Goal: Find contact information: Find contact information

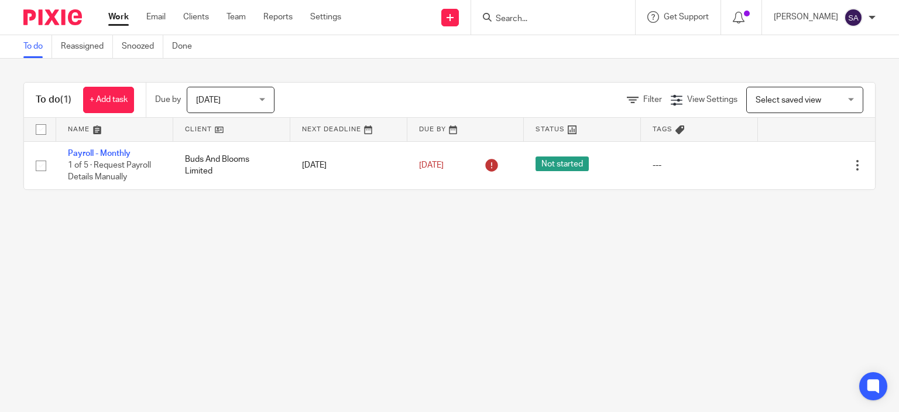
click at [525, 21] on input "Search" at bounding box center [547, 19] width 105 height 11
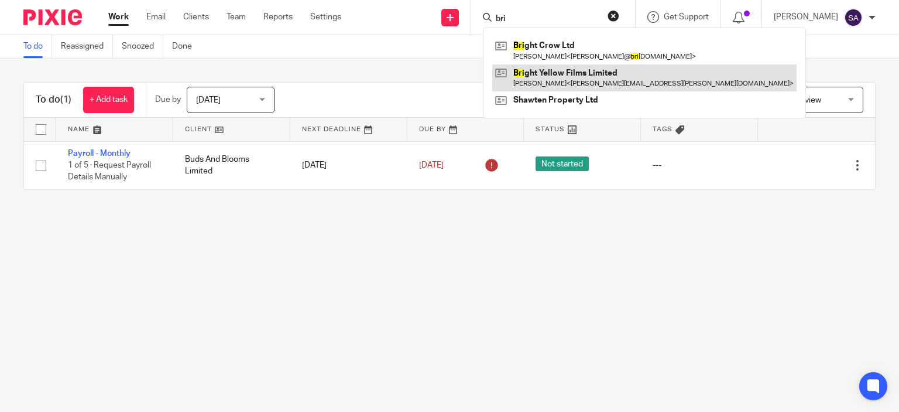
type input "bri"
click at [576, 77] on link at bounding box center [644, 77] width 304 height 27
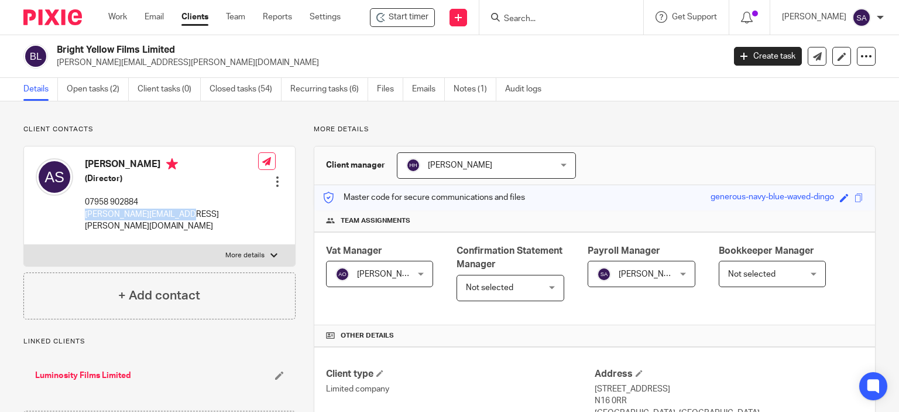
drag, startPoint x: 176, startPoint y: 211, endPoint x: 80, endPoint y: 220, distance: 96.4
click at [80, 220] on div "[PERSON_NAME] (Director) 07958 902884 [PERSON_NAME][EMAIL_ADDRESS][PERSON_NAME]…" at bounding box center [147, 194] width 222 height 85
copy p "[PERSON_NAME][EMAIL_ADDRESS][PERSON_NAME][DOMAIN_NAME]"
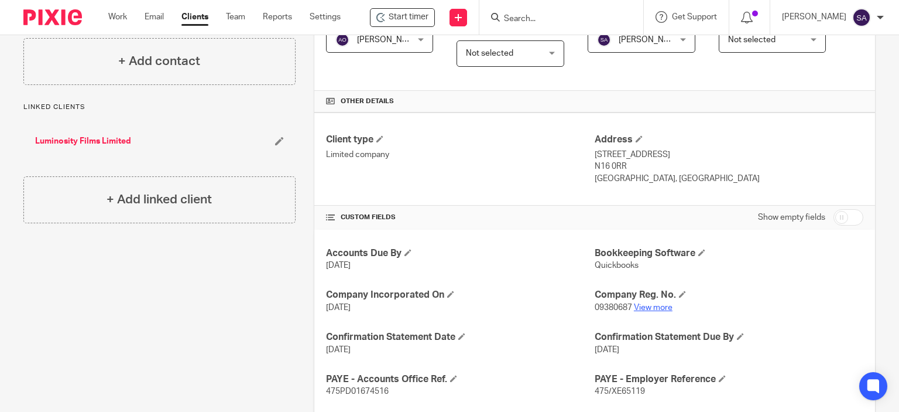
click at [653, 303] on link "View more" at bounding box center [653, 307] width 39 height 8
